Goal: Task Accomplishment & Management: Manage account settings

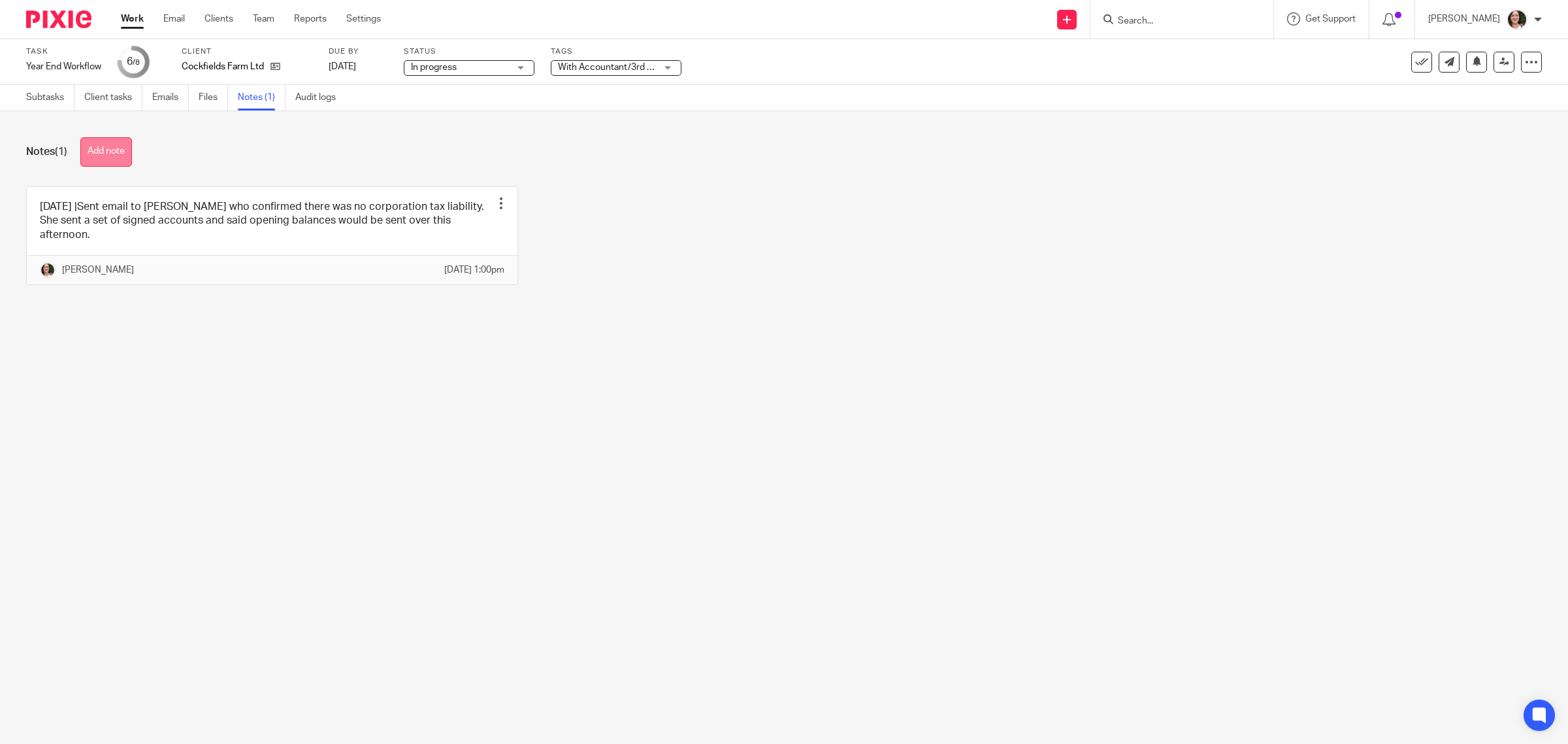
click at [103, 151] on button "Add note" at bounding box center [106, 152] width 52 height 29
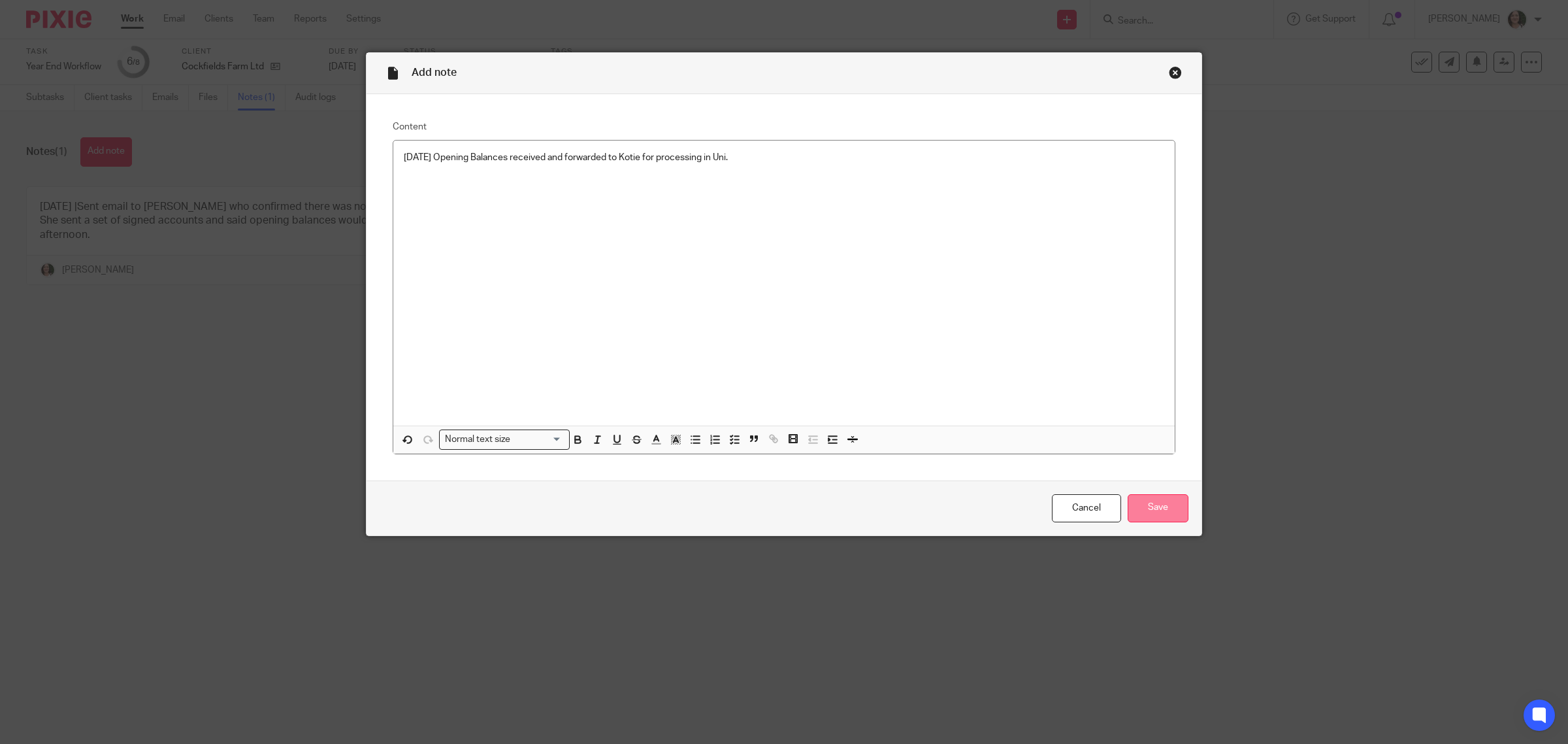
click at [1138, 507] on input "Save" at bounding box center [1158, 508] width 61 height 28
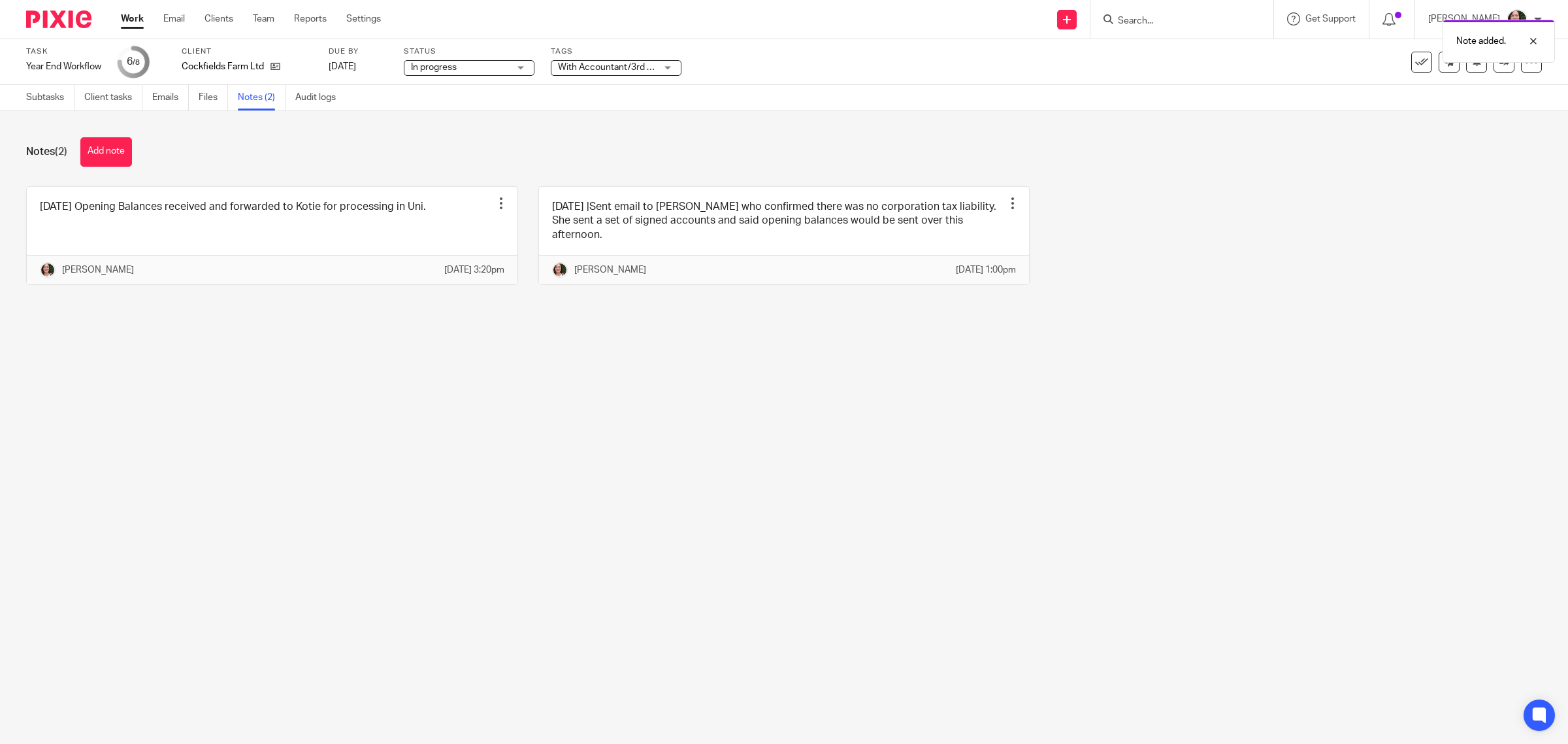
click at [126, 25] on link "Work" at bounding box center [132, 19] width 23 height 13
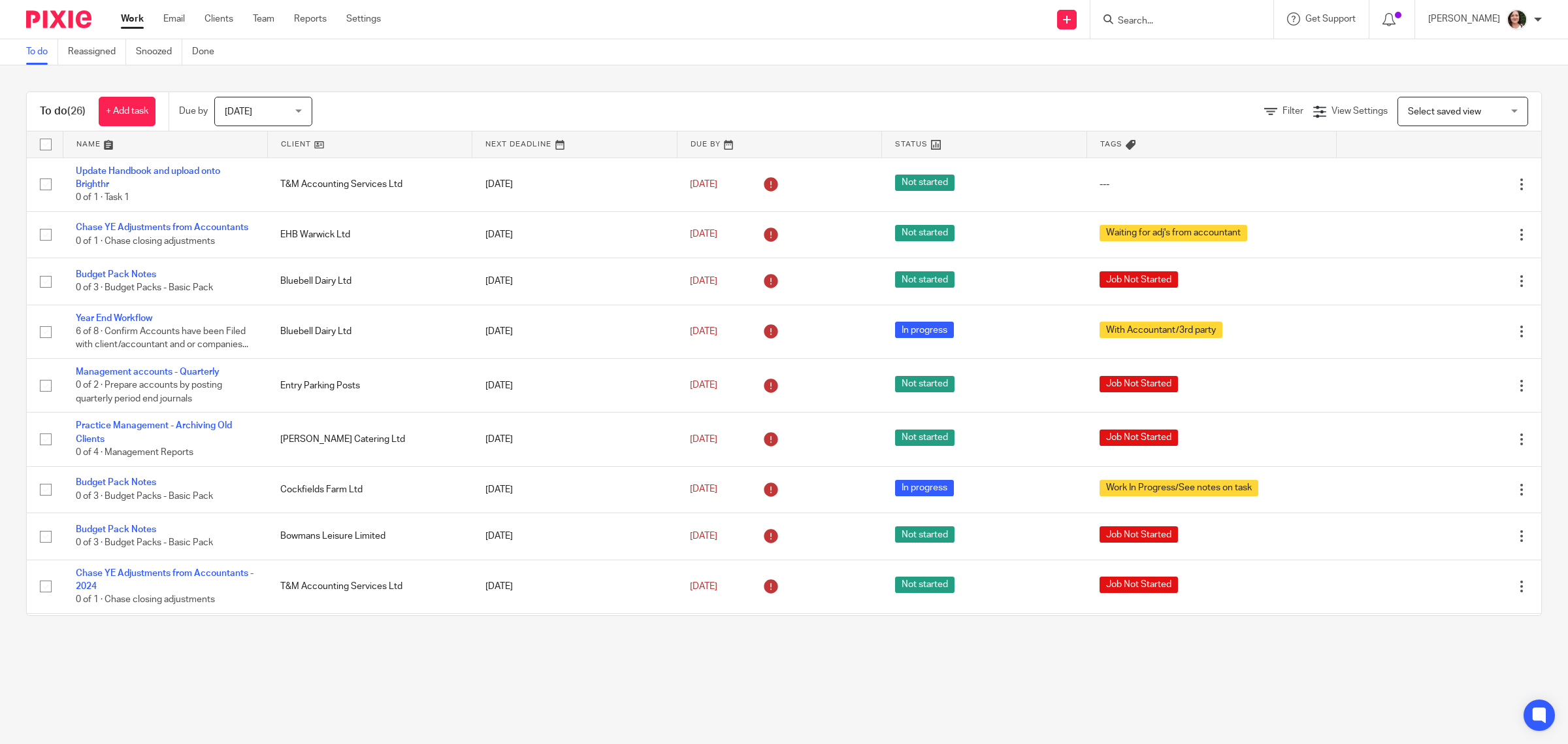
click at [301, 144] on link at bounding box center [370, 144] width 204 height 26
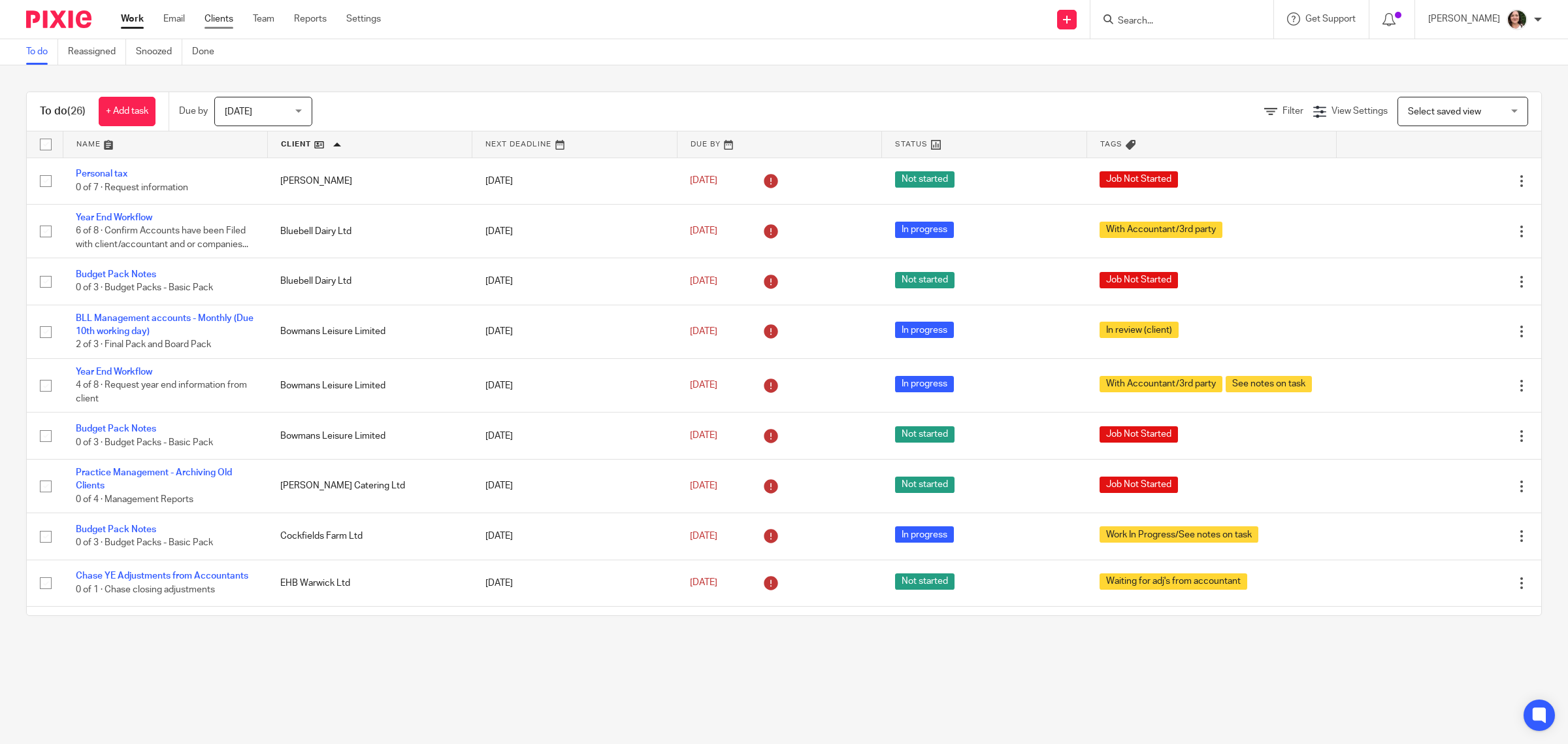
click at [229, 16] on link "Clients" at bounding box center [218, 19] width 29 height 13
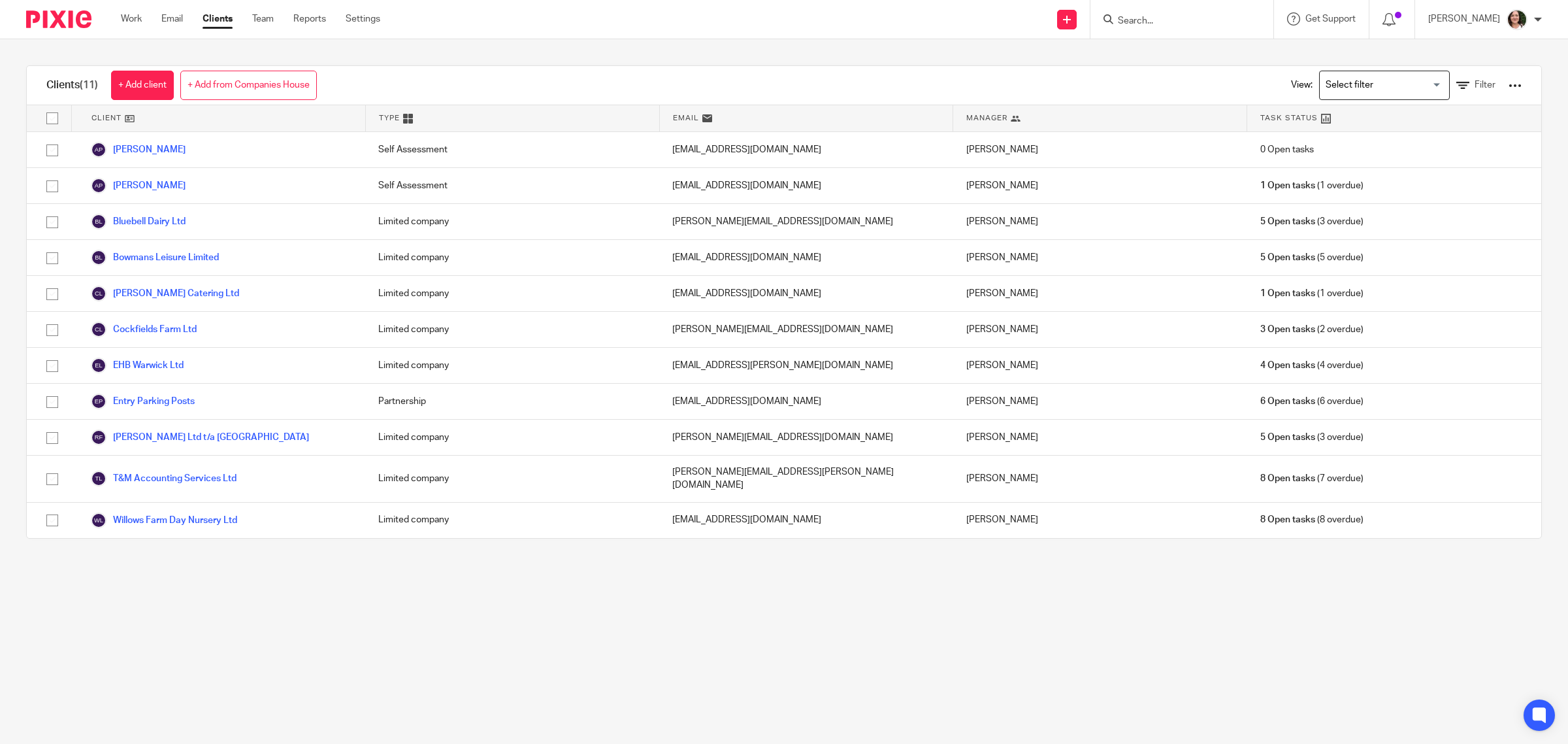
click at [1154, 13] on form at bounding box center [1186, 19] width 139 height 16
click at [1154, 22] on input "Search" at bounding box center [1175, 21] width 118 height 12
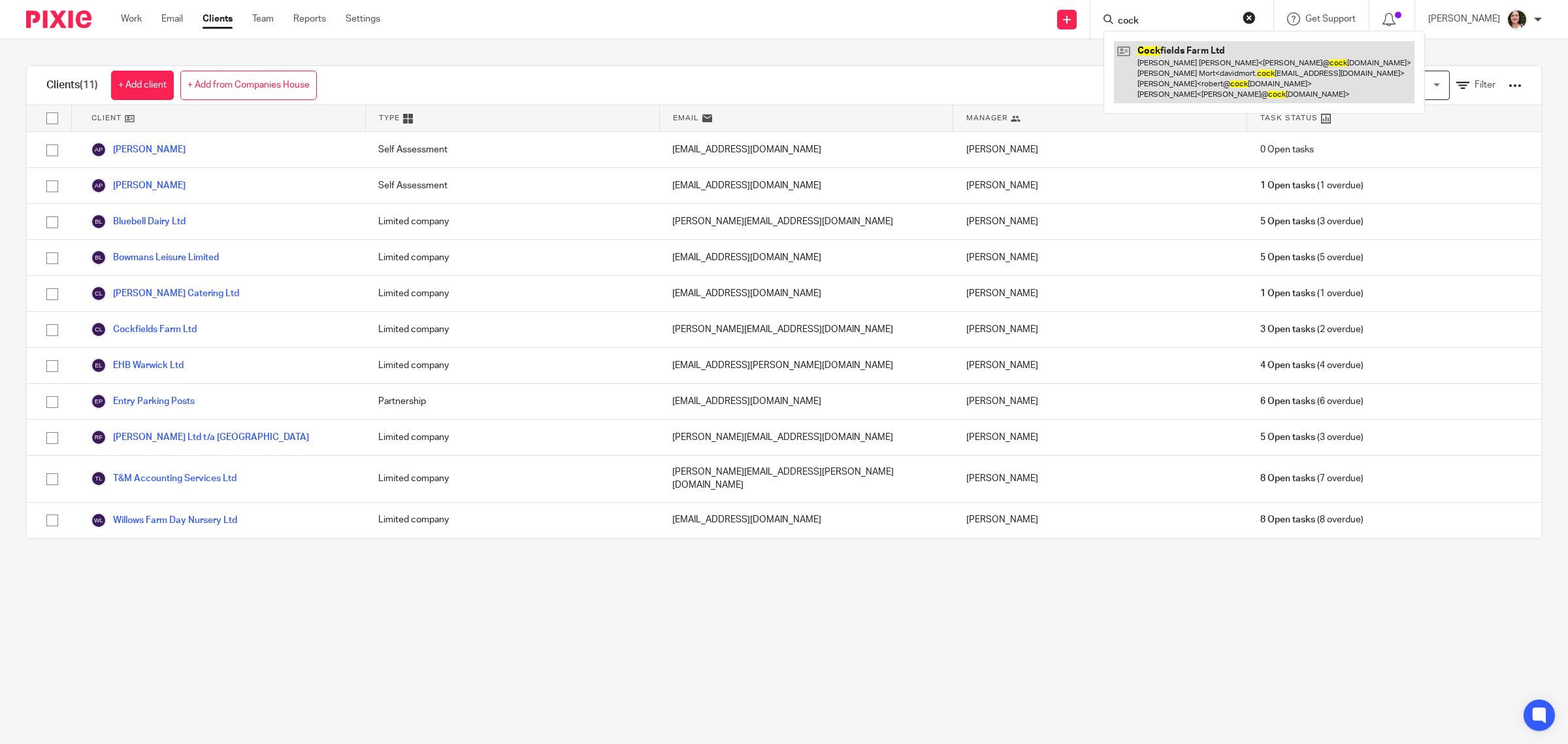
type input "cock"
click at [1184, 89] on link at bounding box center [1264, 72] width 301 height 62
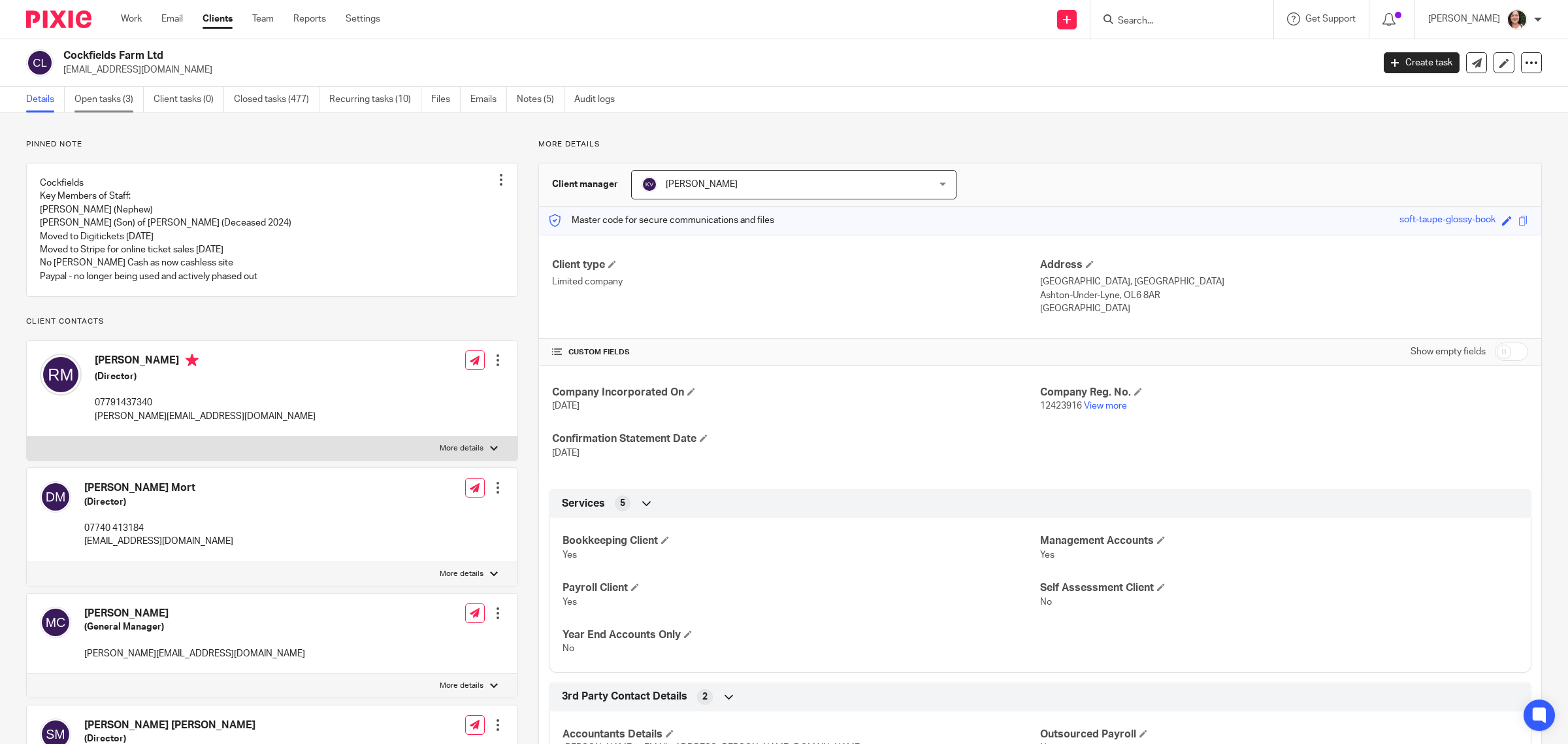
click at [111, 99] on link "Open tasks (3)" at bounding box center [109, 100] width 69 height 26
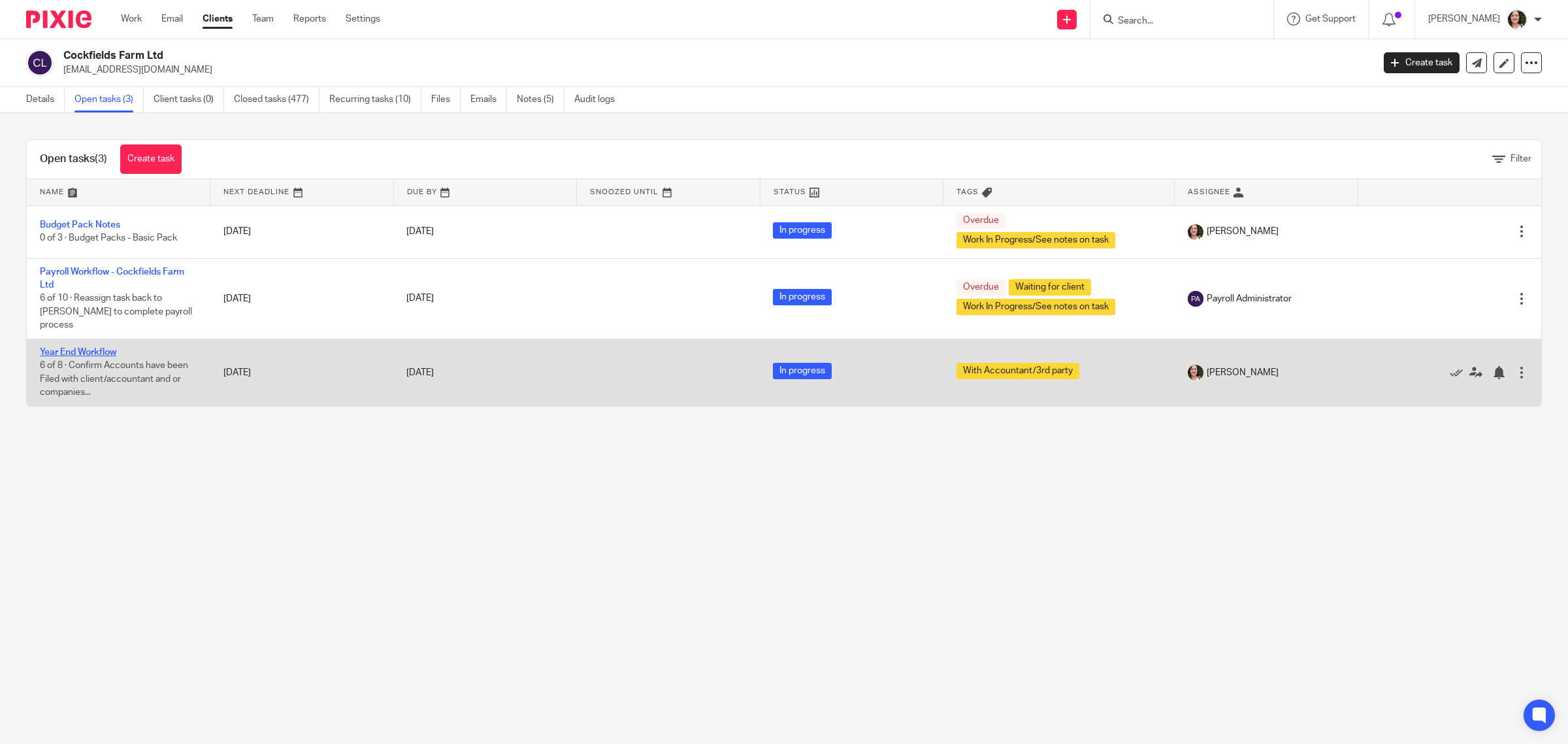
click at [92, 348] on link "Year End Workflow" at bounding box center [78, 352] width 77 height 9
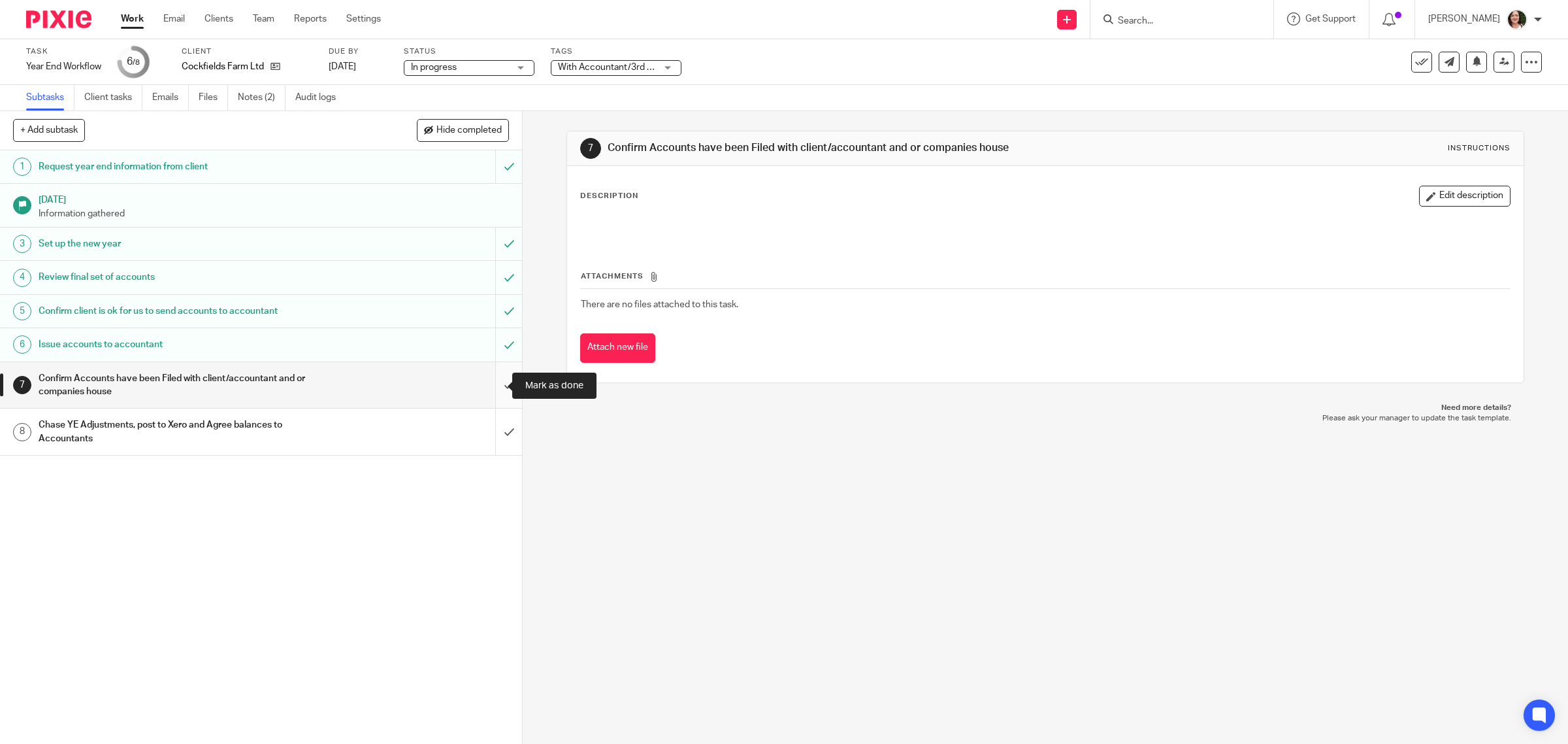
click at [489, 386] on input "submit" at bounding box center [261, 385] width 522 height 46
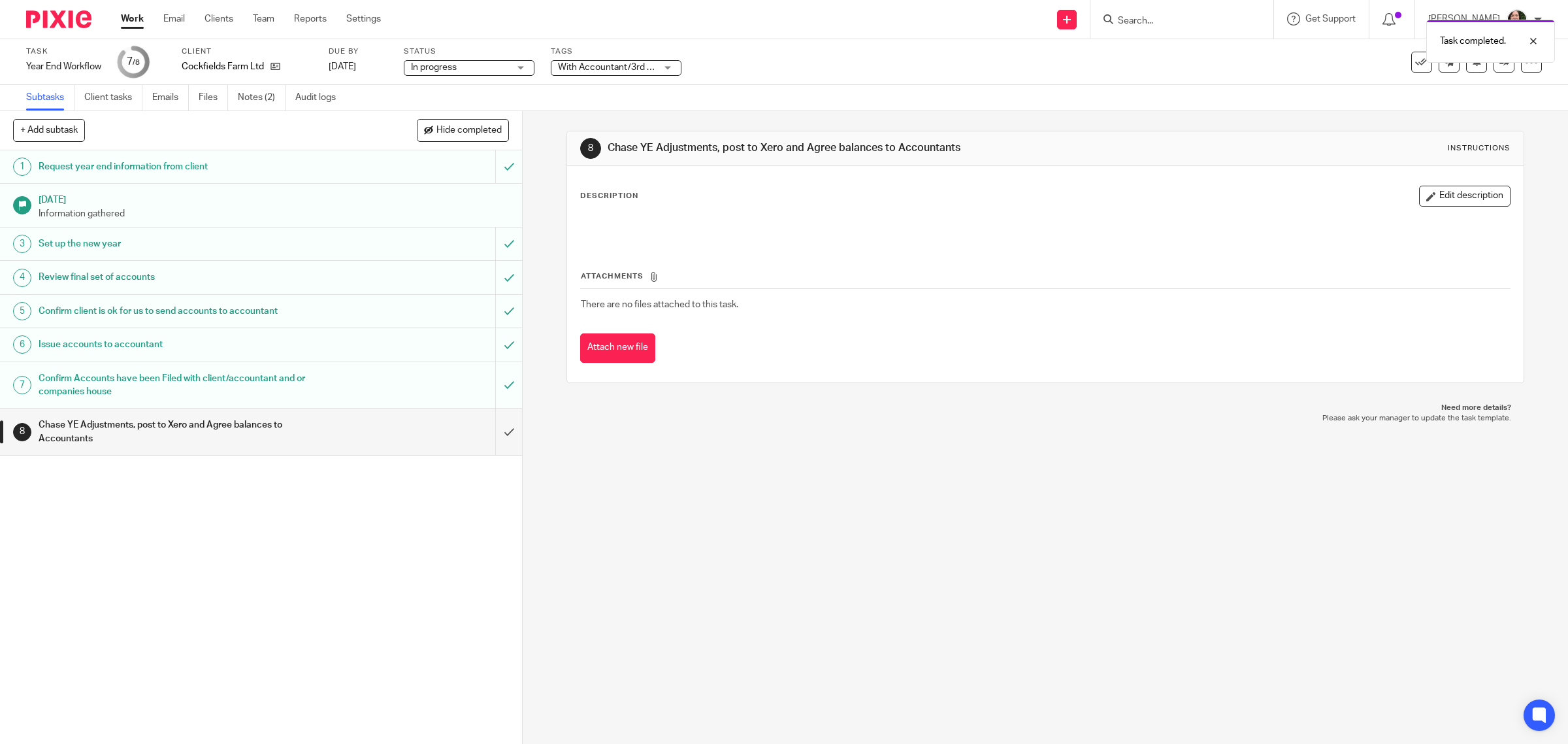
click at [187, 440] on h1 "Chase YE Adjustments, post to Xero and Agree balances to Accountants" at bounding box center [186, 432] width 296 height 34
click at [1445, 200] on button "Edit description" at bounding box center [1464, 196] width 91 height 21
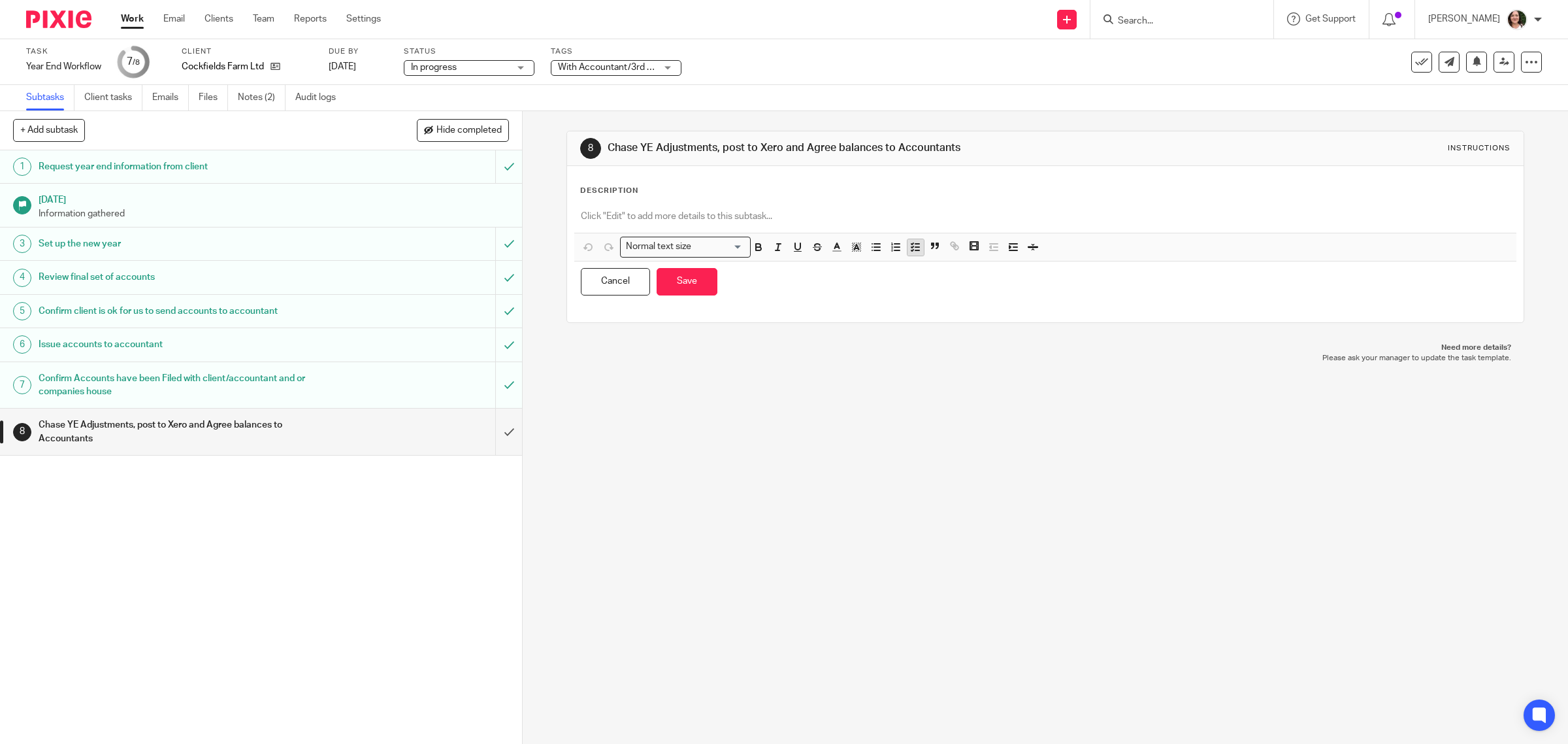
click at [915, 247] on line "button" at bounding box center [917, 247] width 4 height 0
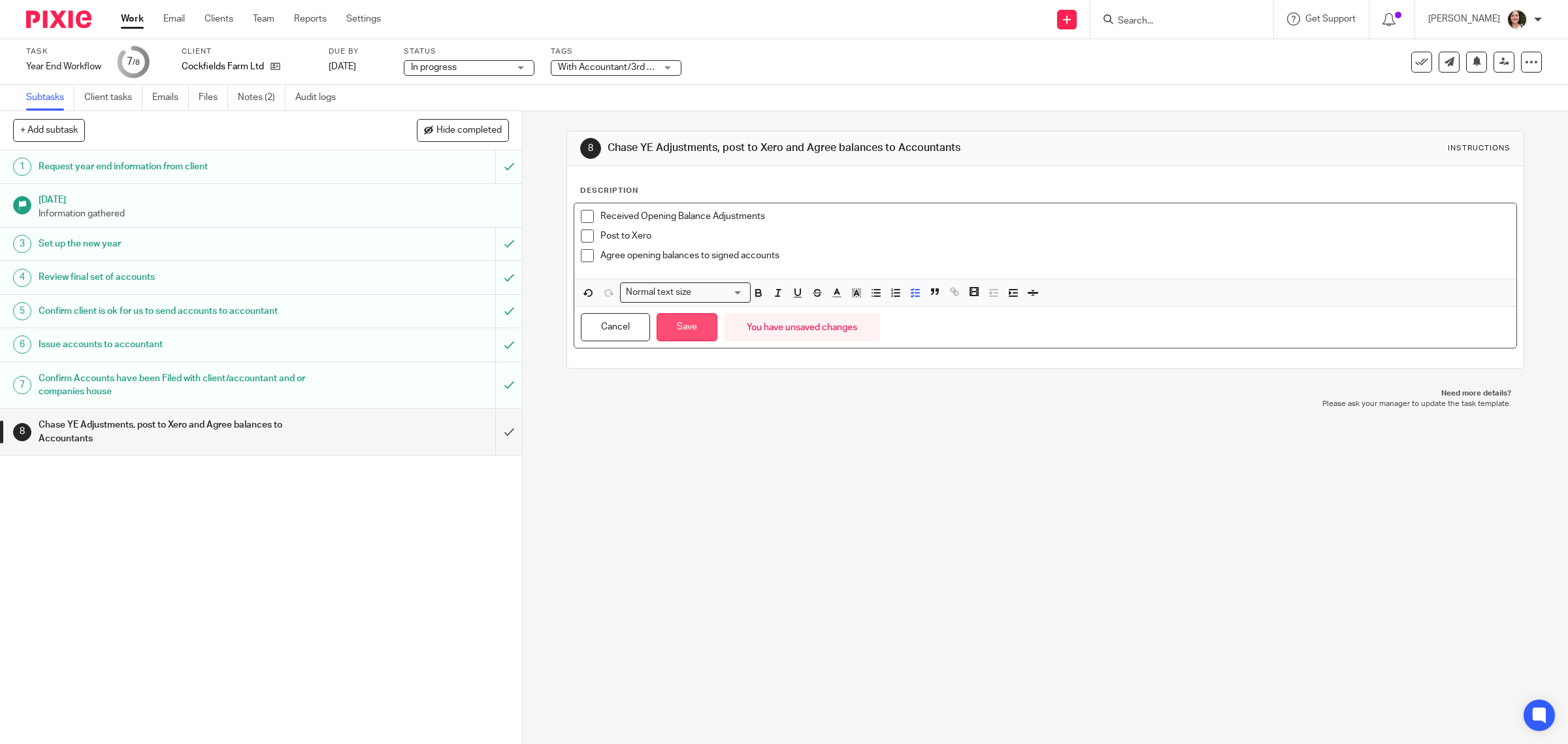
click at [684, 338] on button "Save" at bounding box center [686, 327] width 61 height 28
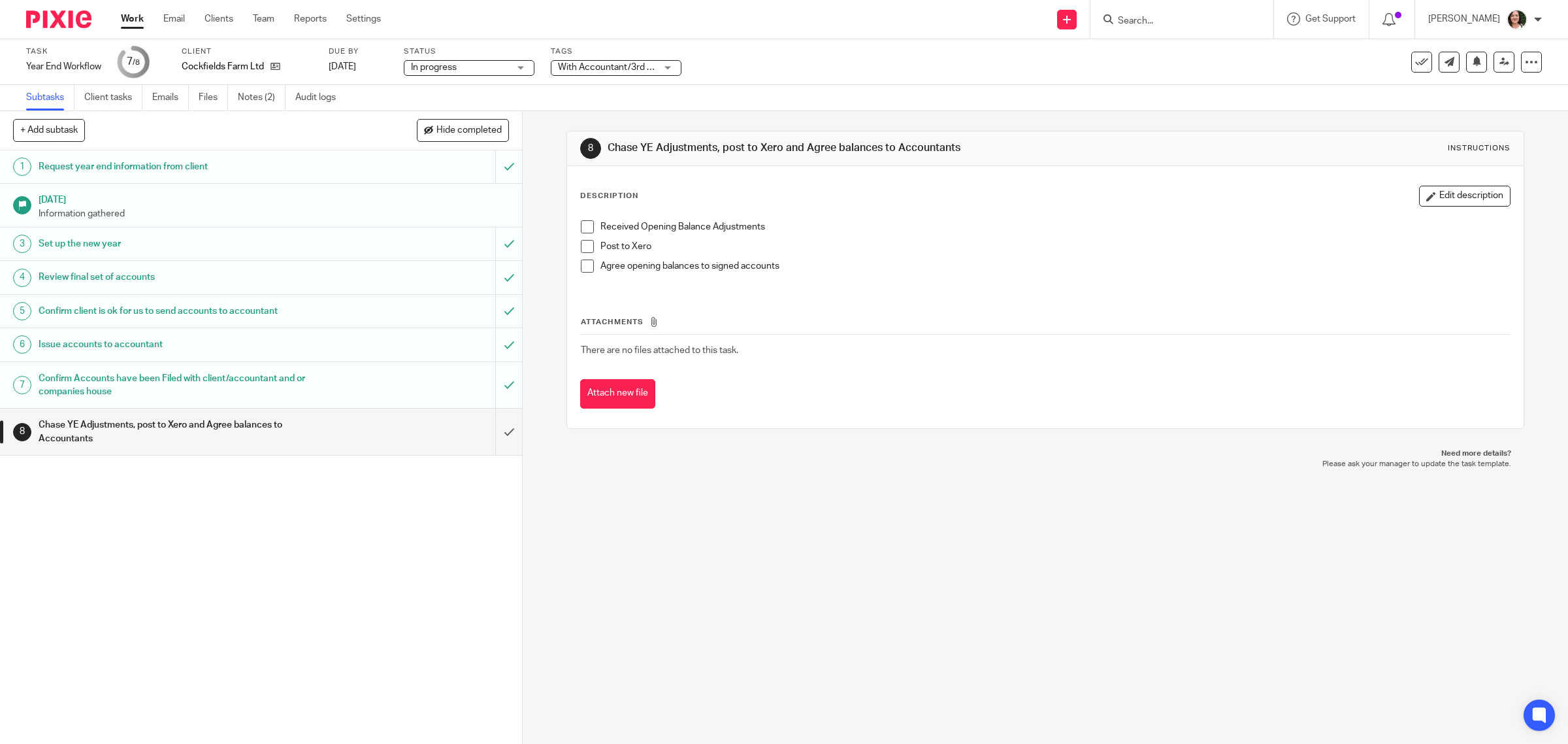
click at [583, 227] on span at bounding box center [587, 227] width 13 height 13
click at [568, 66] on span "With Accountant/3rd party" at bounding box center [612, 67] width 110 height 9
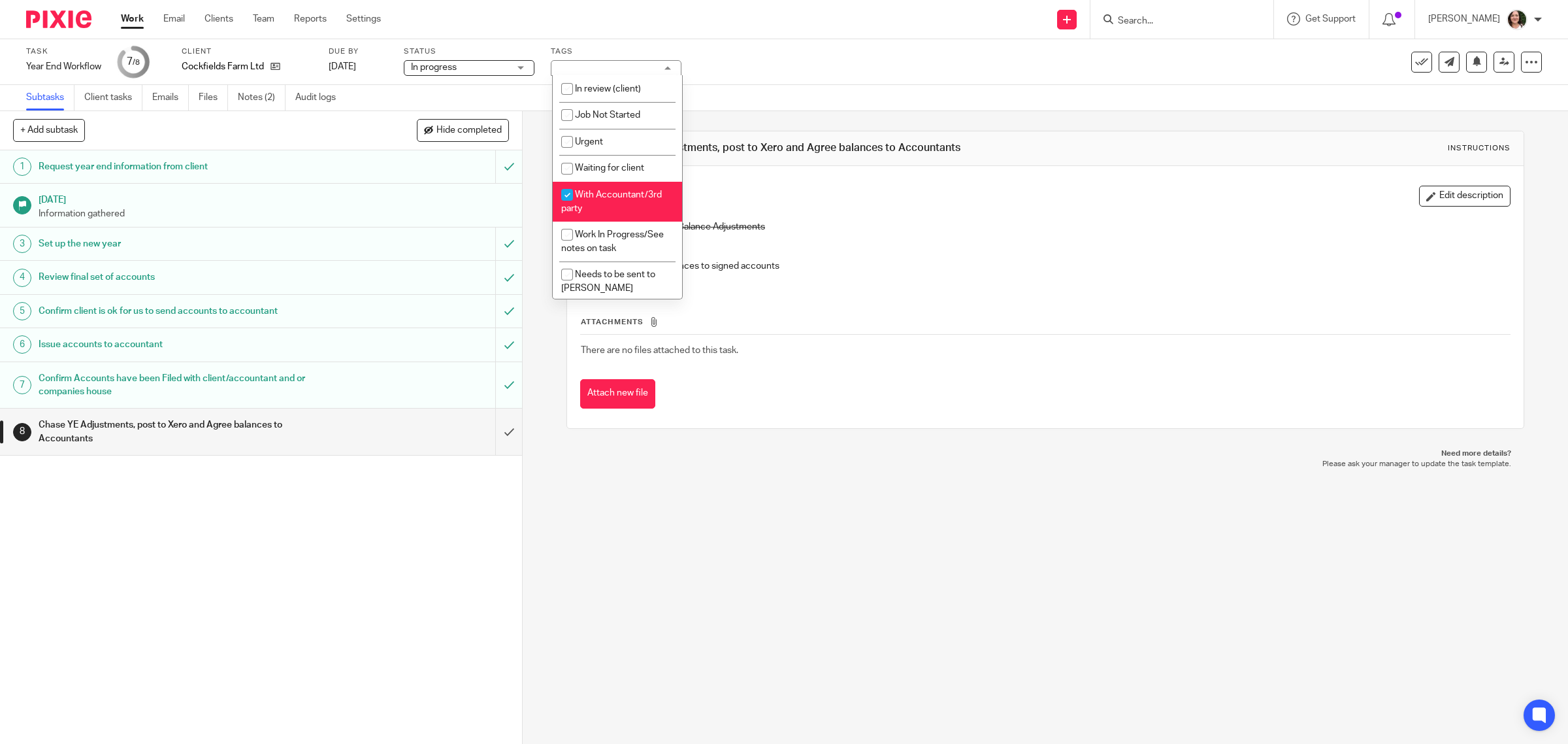
click at [572, 196] on input "checkbox" at bounding box center [567, 195] width 25 height 25
checkbox input "false"
click at [569, 234] on input "checkbox" at bounding box center [567, 235] width 25 height 25
checkbox input "true"
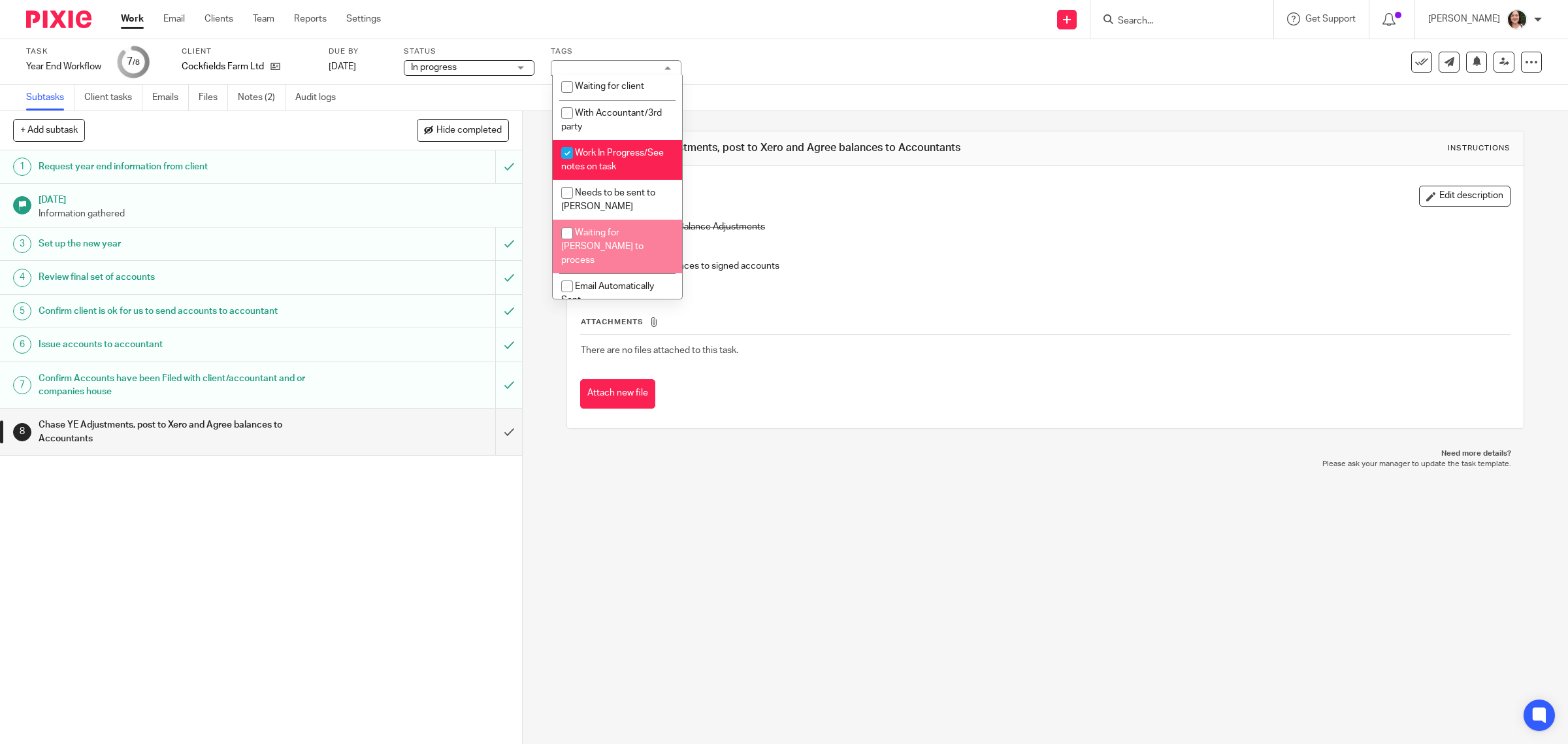
scroll to position [163, 0]
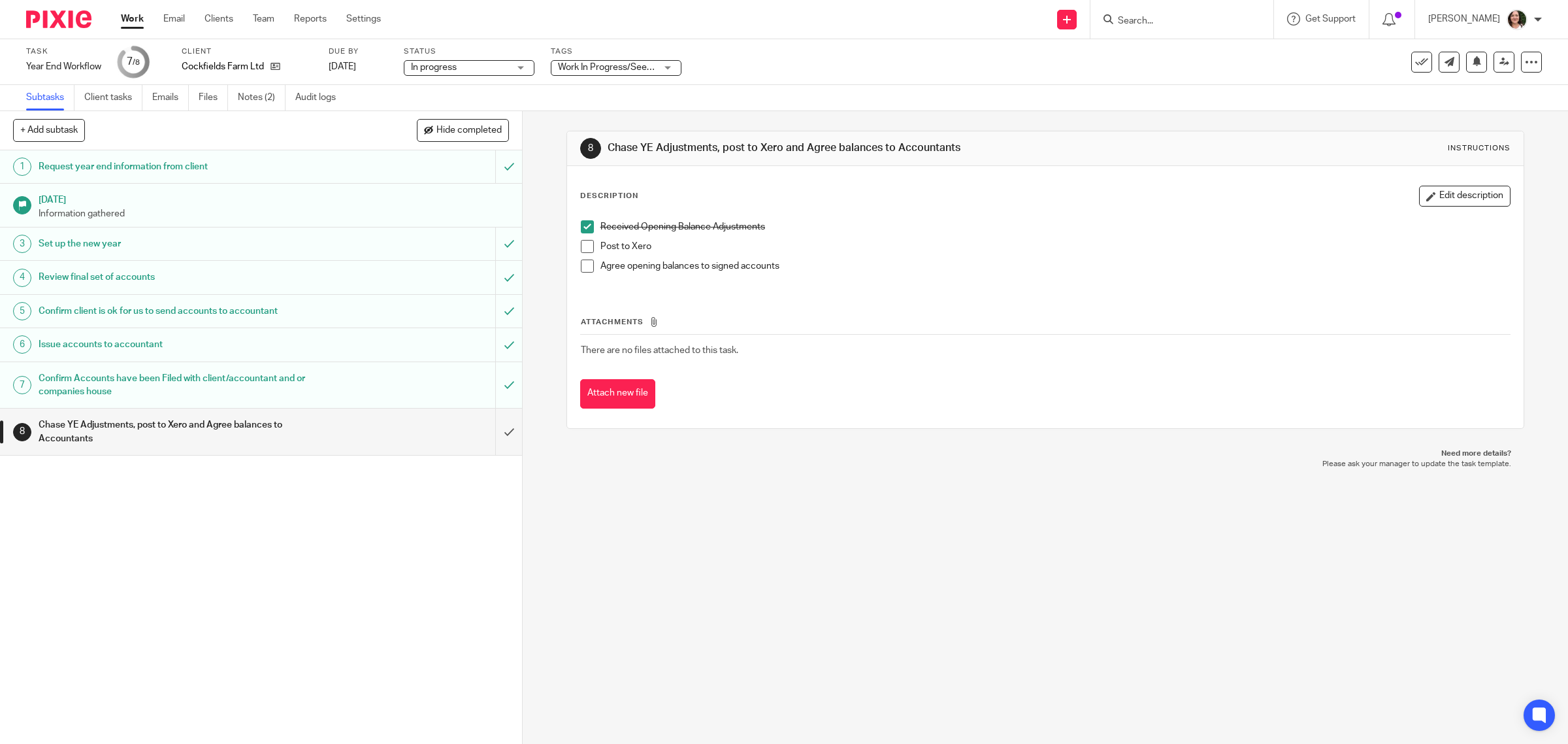
click at [587, 563] on div "8 Chase YE Adjustments, post to Xero and Agree balances to Accountants Instruct…" at bounding box center [1045, 427] width 1046 height 633
click at [1499, 57] on icon at bounding box center [1504, 61] width 10 height 10
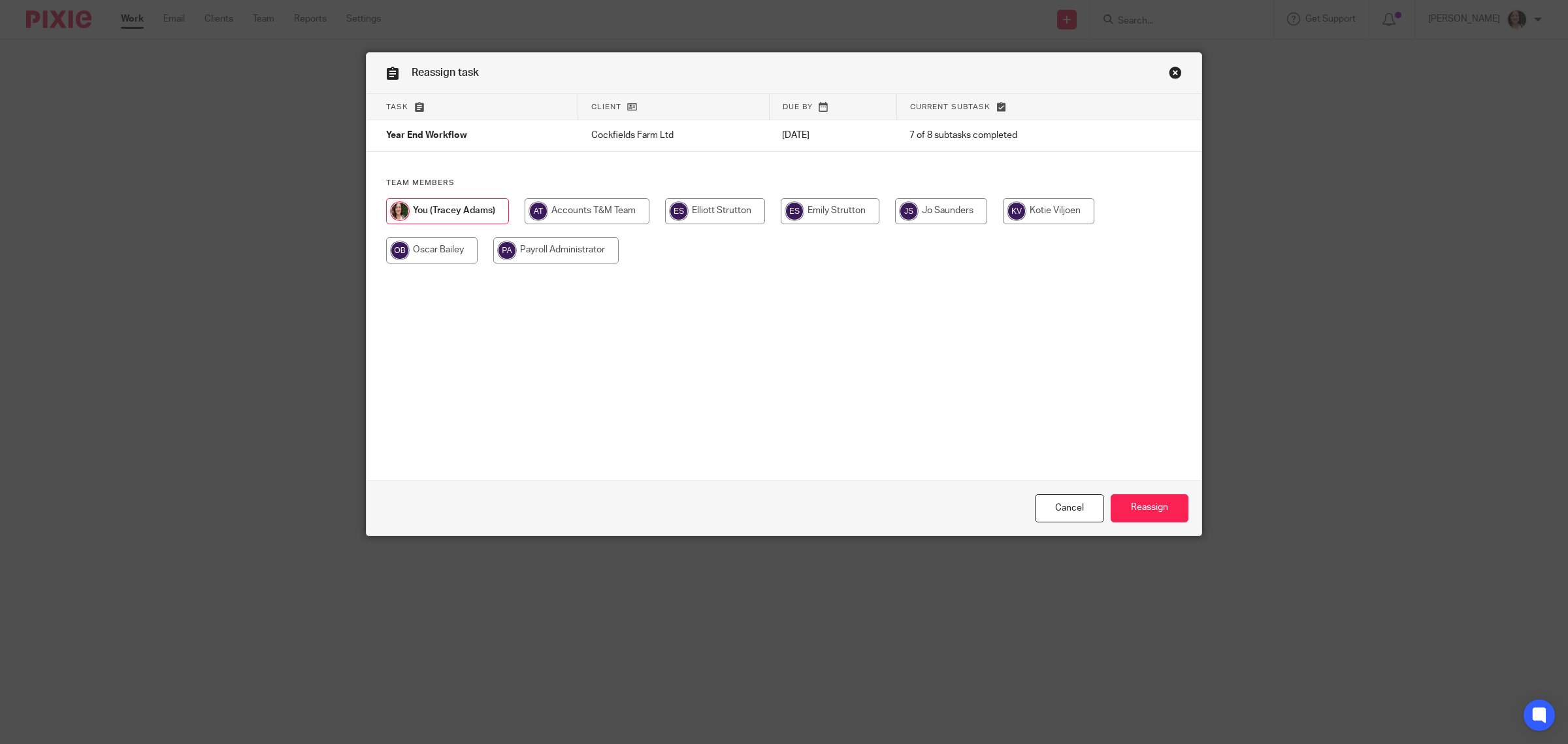
click at [1039, 210] on input "radio" at bounding box center [1048, 211] width 91 height 26
radio input "true"
click at [1145, 498] on input "Reassign" at bounding box center [1149, 508] width 77 height 28
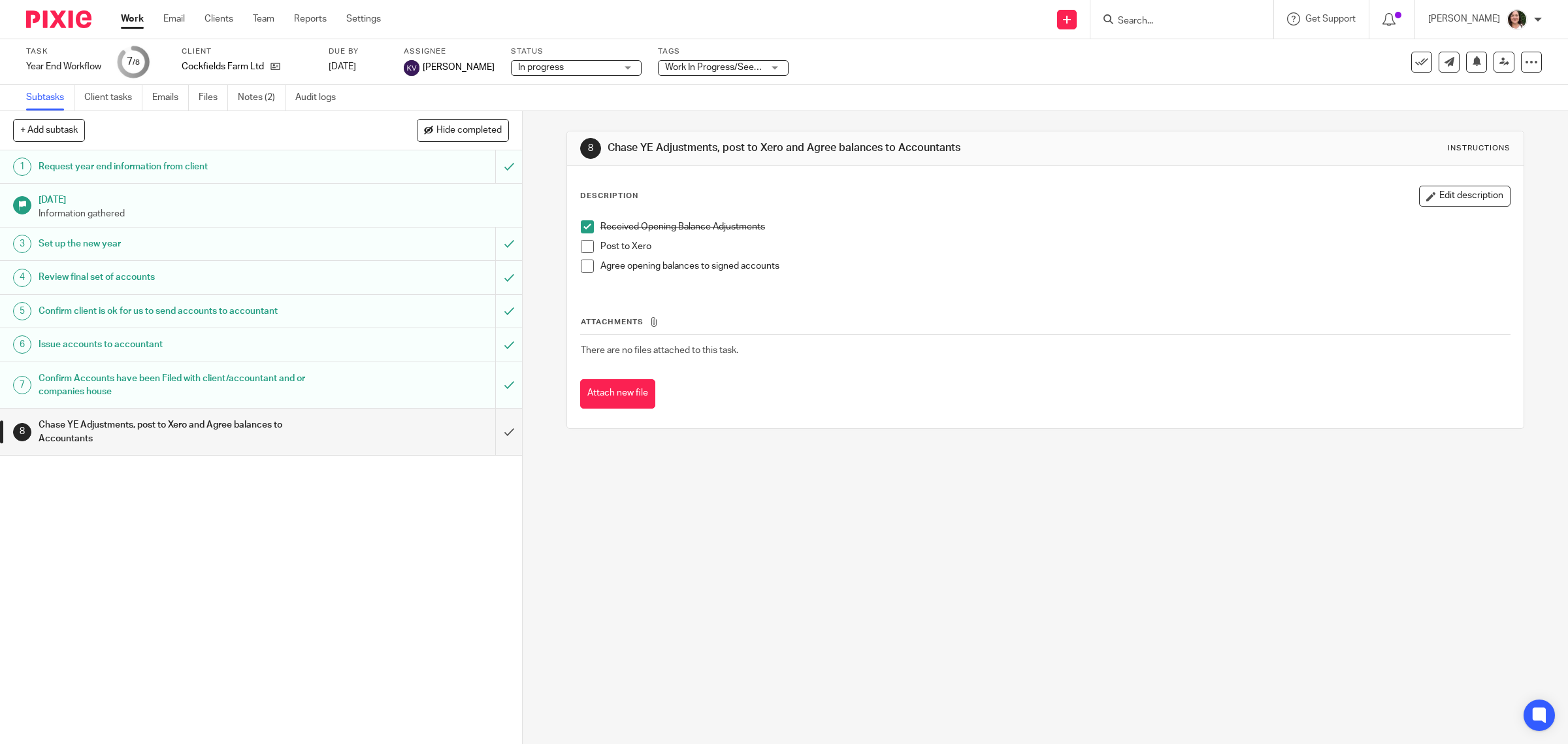
click at [133, 22] on link "Work" at bounding box center [132, 19] width 23 height 13
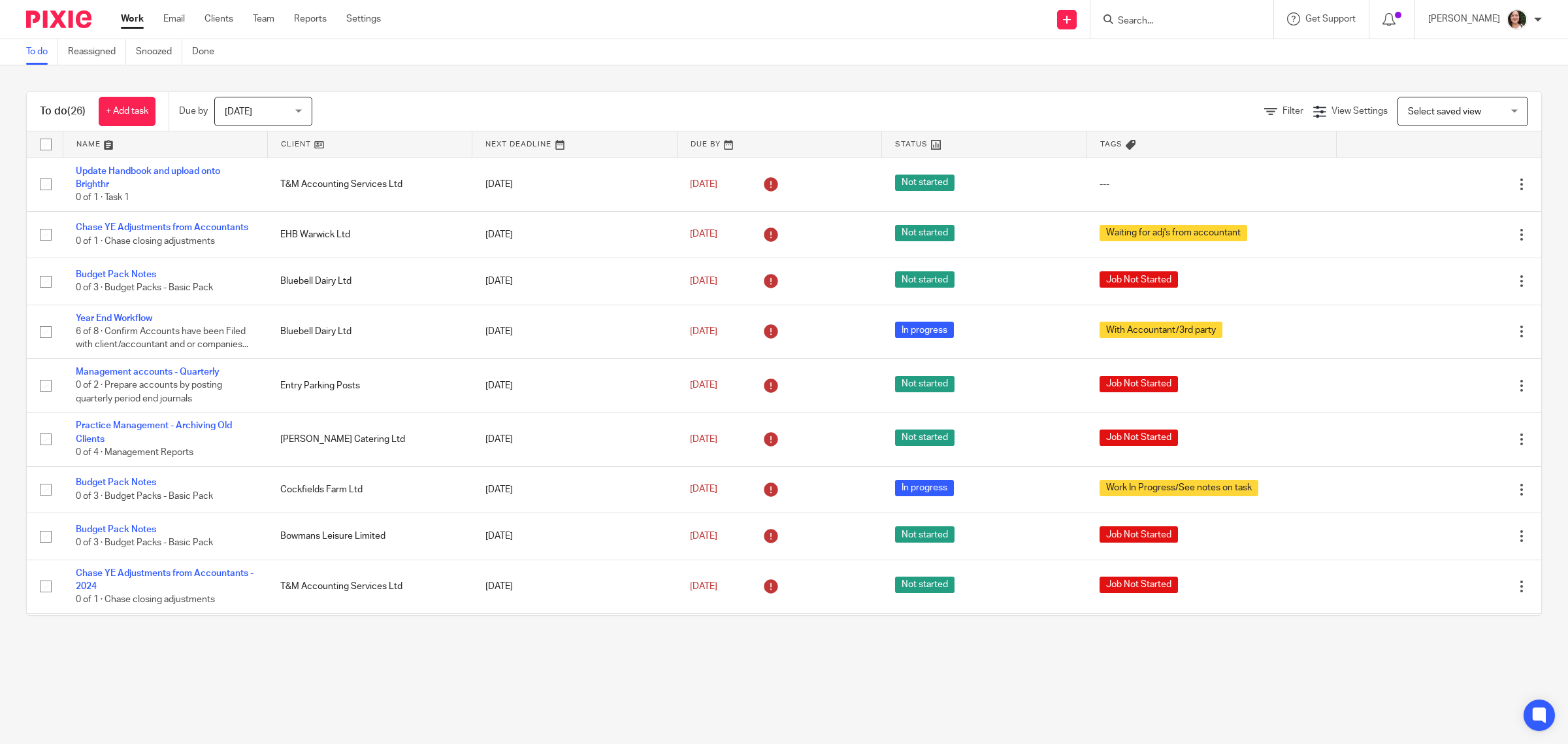
click at [295, 144] on link at bounding box center [370, 144] width 204 height 26
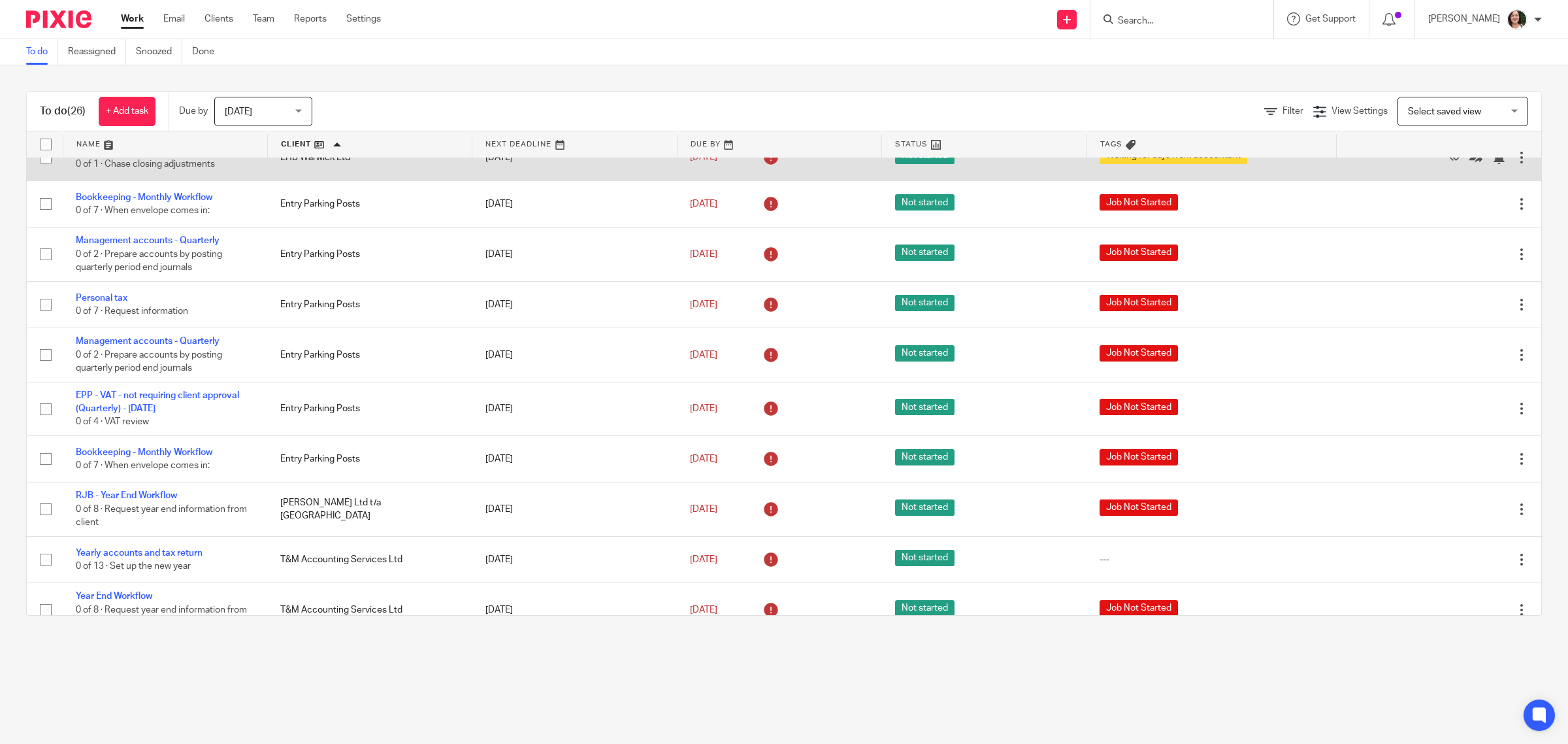
scroll to position [380, 0]
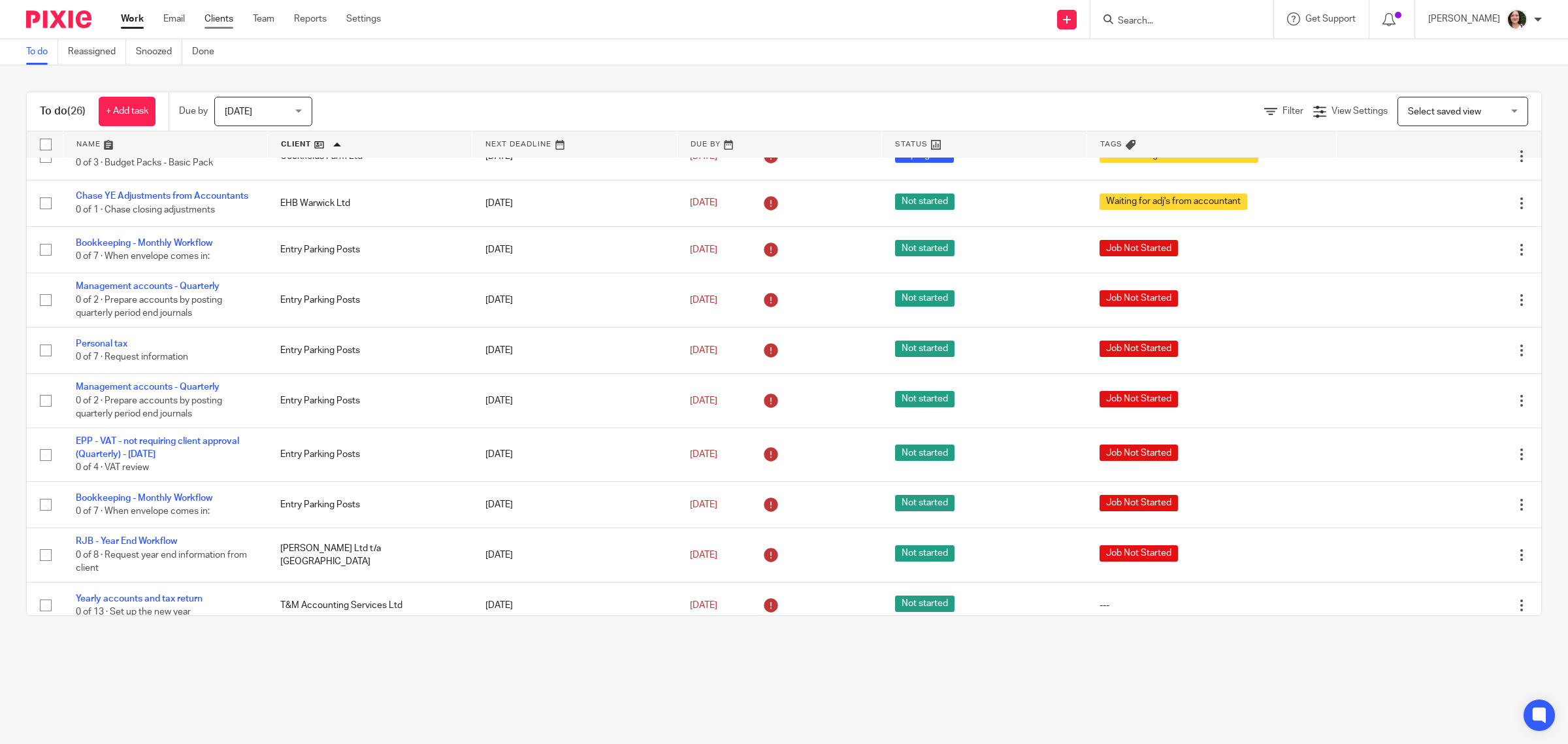
click at [209, 22] on link "Clients" at bounding box center [218, 19] width 29 height 13
